Goal: Book appointment/travel/reservation

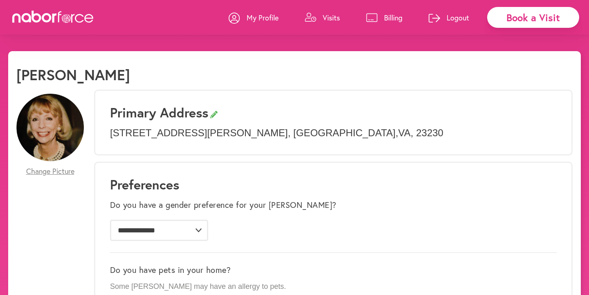
click at [518, 20] on div "Book a Visit" at bounding box center [533, 17] width 92 height 21
